Goal: Task Accomplishment & Management: Manage account settings

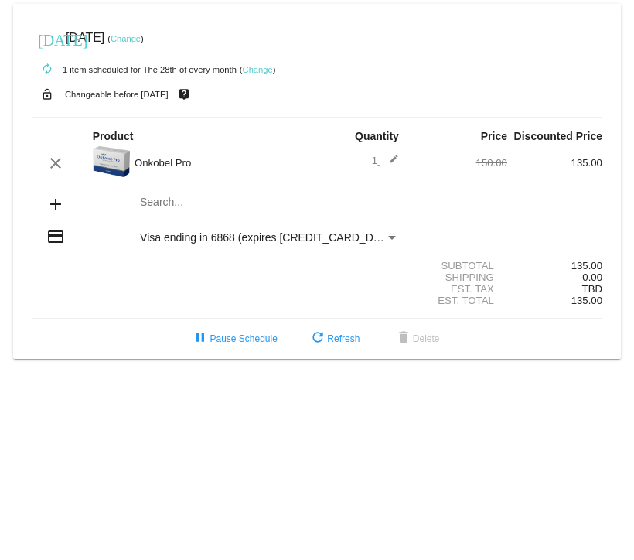
click at [141, 41] on link "Change" at bounding box center [126, 38] width 30 height 9
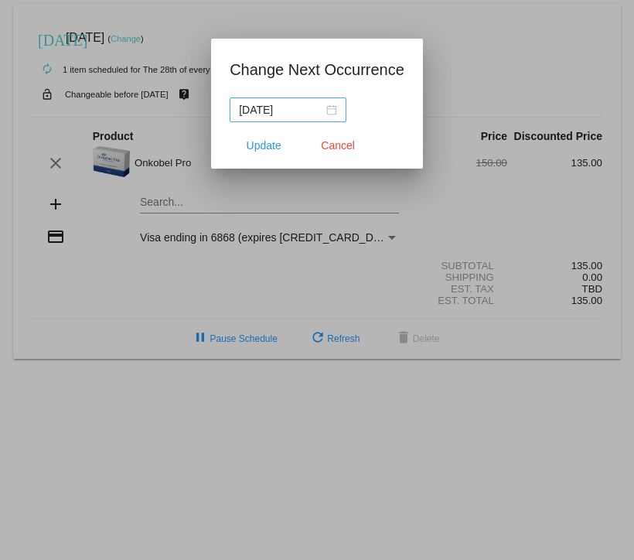
click at [327, 114] on div "[DATE]" at bounding box center [288, 109] width 98 height 17
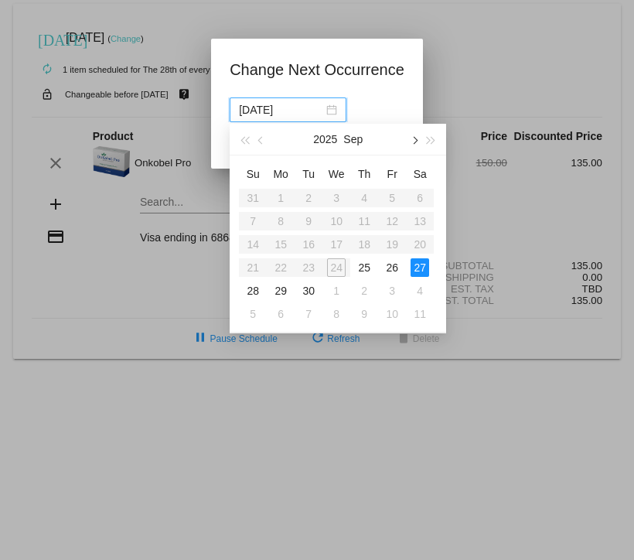
click at [418, 144] on button "button" at bounding box center [413, 139] width 17 height 31
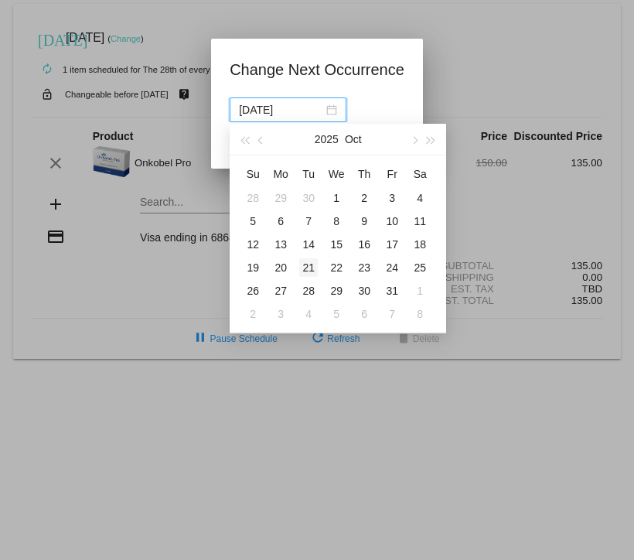
click at [311, 271] on div "21" at bounding box center [308, 267] width 19 height 19
type input "[DATE]"
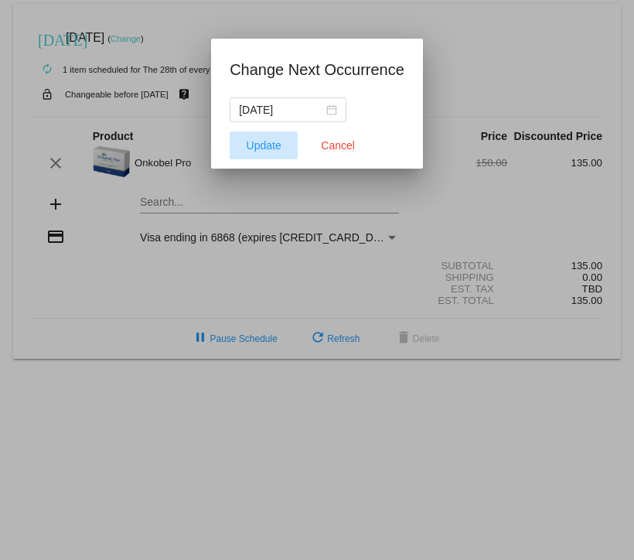
click at [265, 139] on span "Update" at bounding box center [264, 145] width 35 height 12
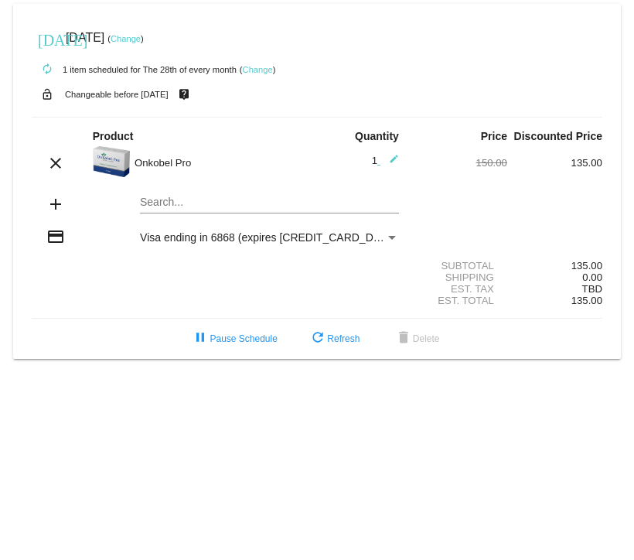
click at [268, 73] on link "Change" at bounding box center [258, 69] width 30 height 9
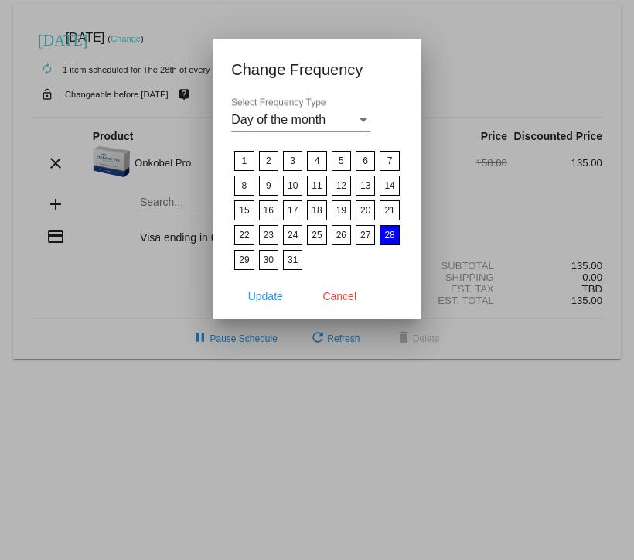
click at [384, 209] on label "21" at bounding box center [389, 210] width 19 height 20
click at [0, 0] on input "21" at bounding box center [0, 0] width 0 height 0
click at [268, 296] on span "Update" at bounding box center [265, 296] width 35 height 12
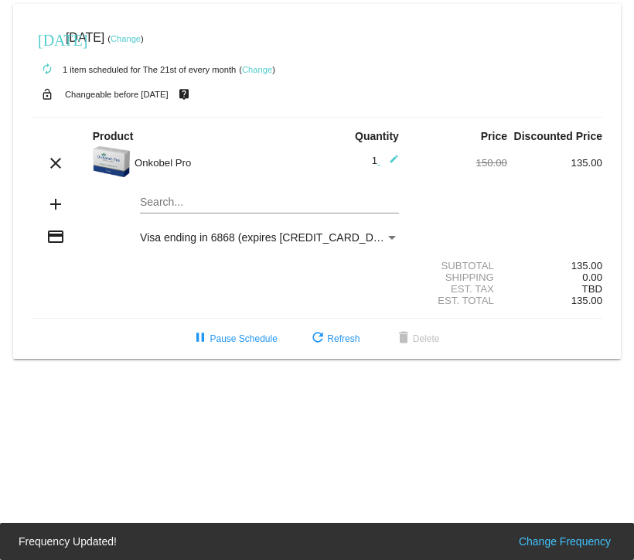
click at [262, 72] on link "Change" at bounding box center [257, 69] width 30 height 9
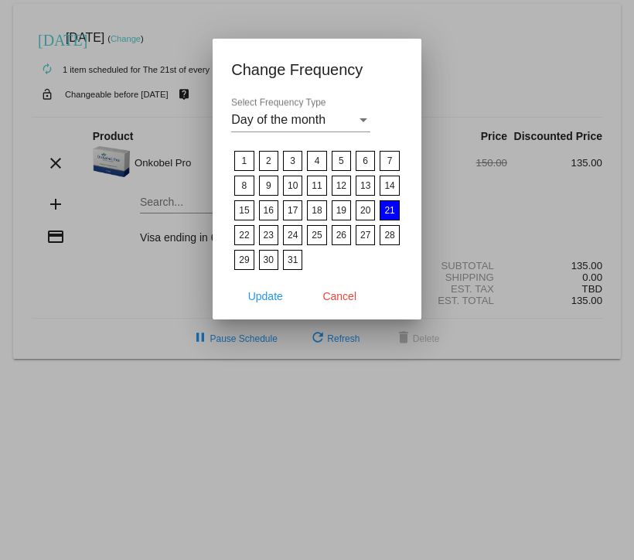
click at [244, 238] on label "22" at bounding box center [243, 235] width 19 height 20
click at [0, 0] on input "22" at bounding box center [0, 0] width 0 height 0
click at [277, 296] on span "Update" at bounding box center [265, 296] width 35 height 12
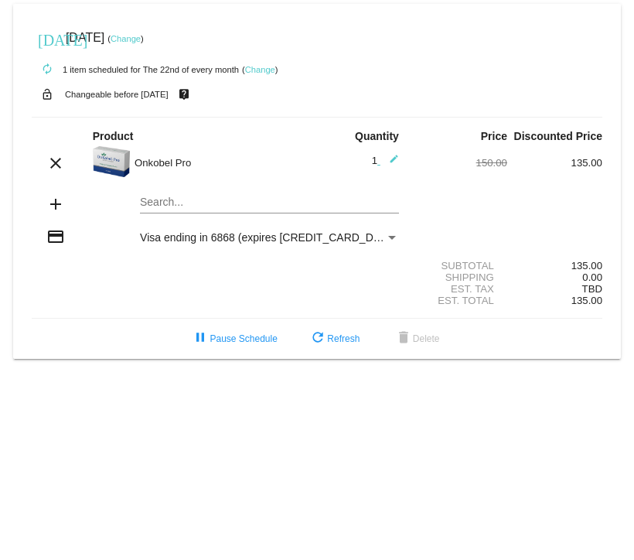
click at [141, 40] on link "Change" at bounding box center [126, 38] width 30 height 9
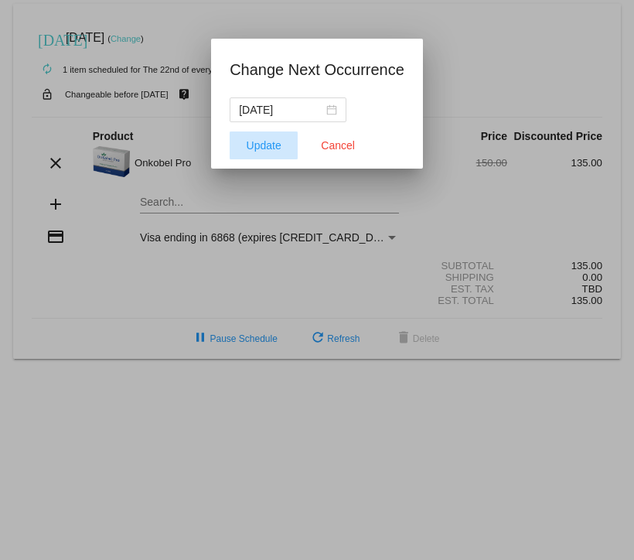
click at [268, 144] on span "Update" at bounding box center [264, 145] width 35 height 12
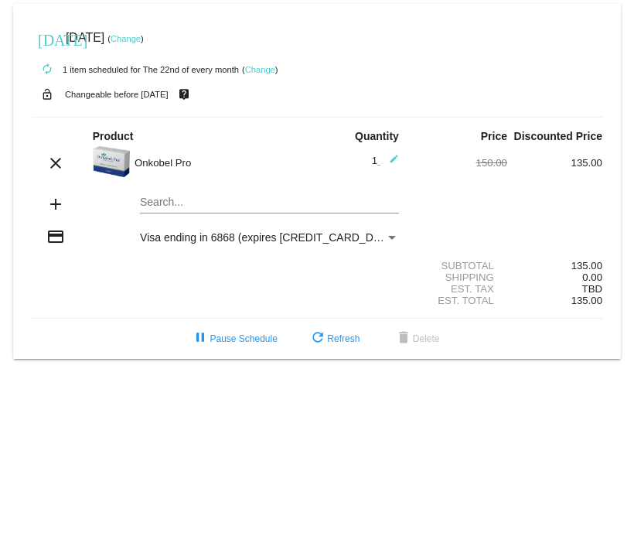
click at [141, 42] on link "Change" at bounding box center [126, 38] width 30 height 9
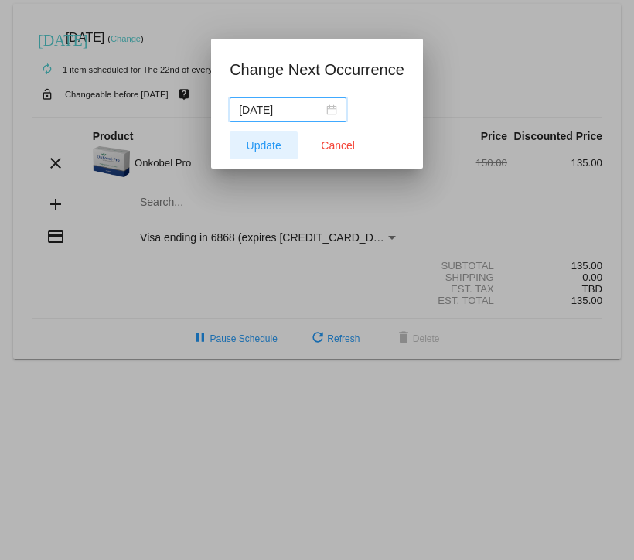
click at [263, 144] on span "Update" at bounding box center [264, 145] width 35 height 12
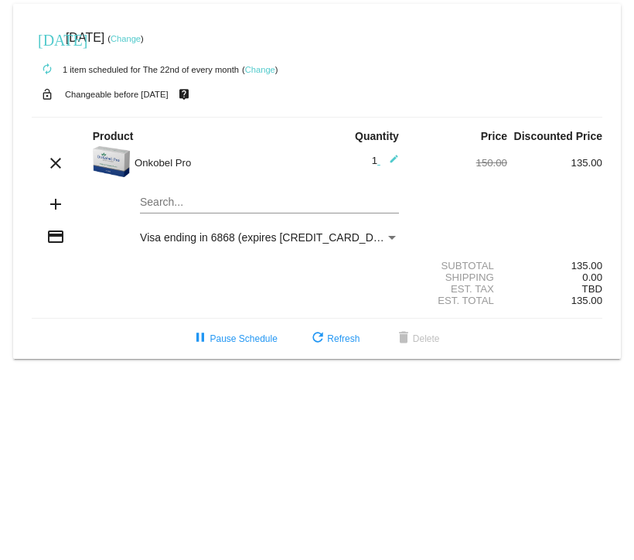
click at [141, 39] on link "Change" at bounding box center [126, 38] width 30 height 9
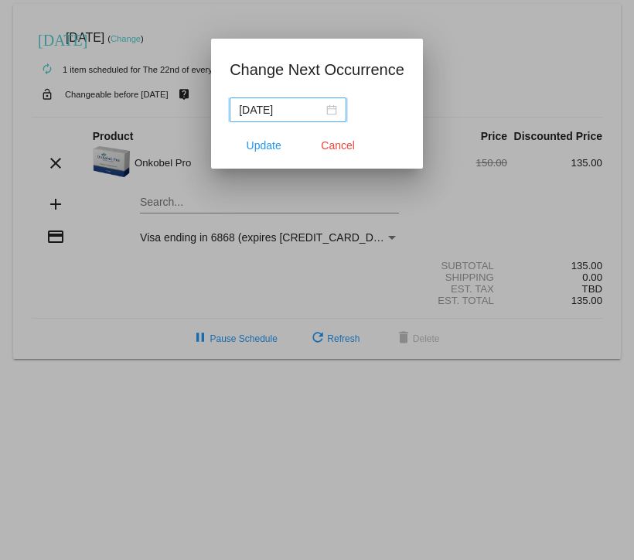
click at [326, 113] on div "[DATE]" at bounding box center [288, 109] width 98 height 17
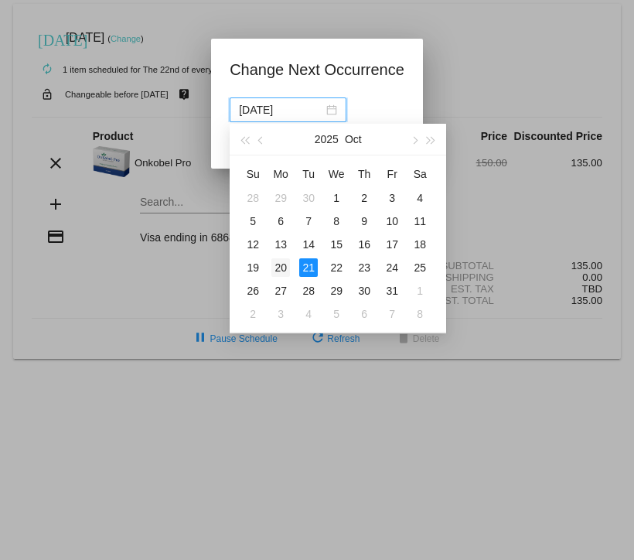
click at [283, 268] on div "20" at bounding box center [281, 267] width 19 height 19
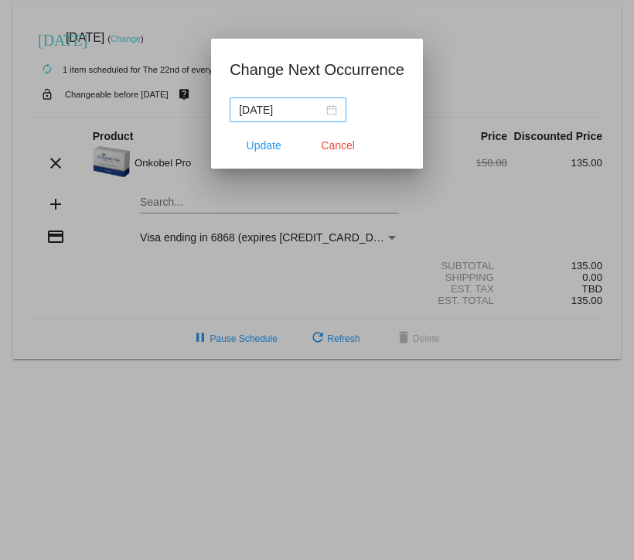
click at [321, 112] on div "[DATE]" at bounding box center [288, 109] width 98 height 17
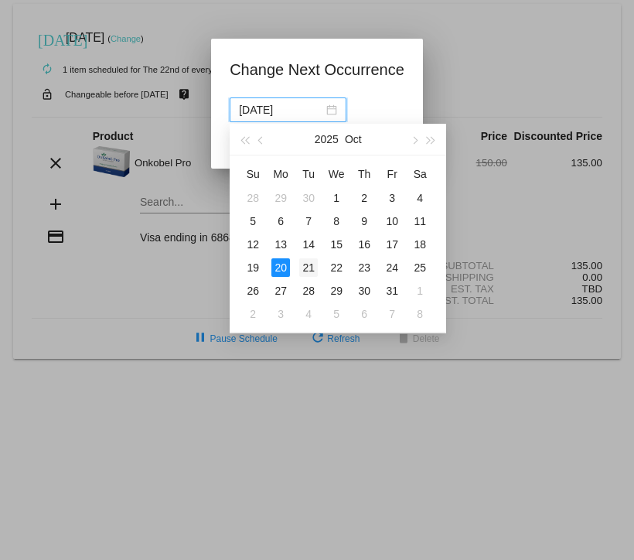
click at [308, 271] on div "21" at bounding box center [308, 267] width 19 height 19
type input "[DATE]"
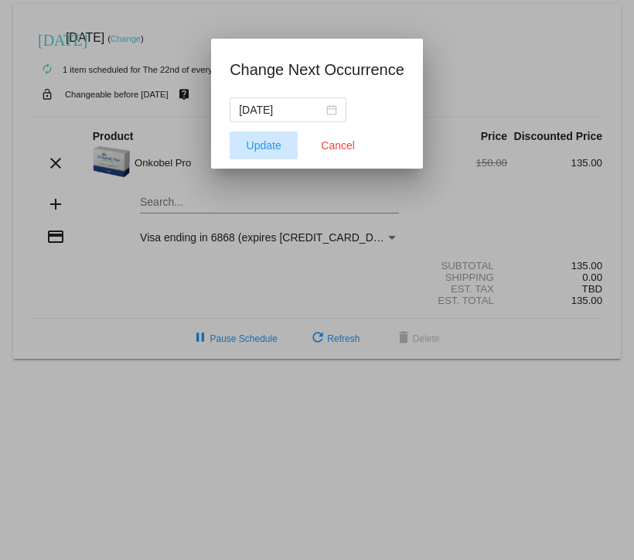
click at [253, 149] on span "Update" at bounding box center [264, 145] width 35 height 12
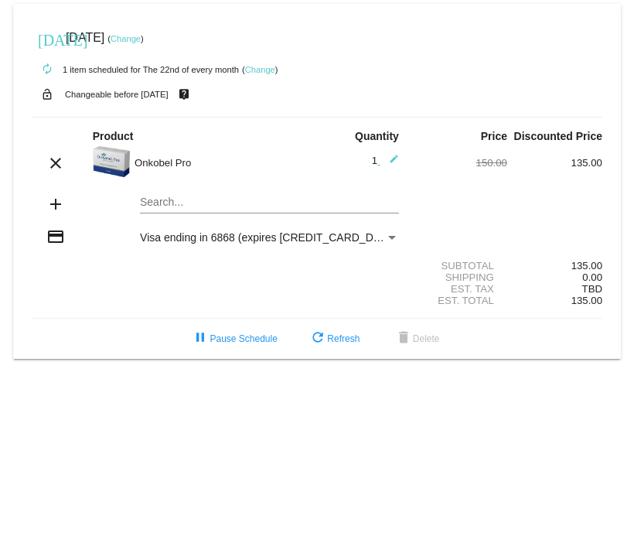
click at [484, 29] on div "[DATE] [DATE] ( Change )" at bounding box center [317, 37] width 571 height 31
